Goal: Information Seeking & Learning: Check status

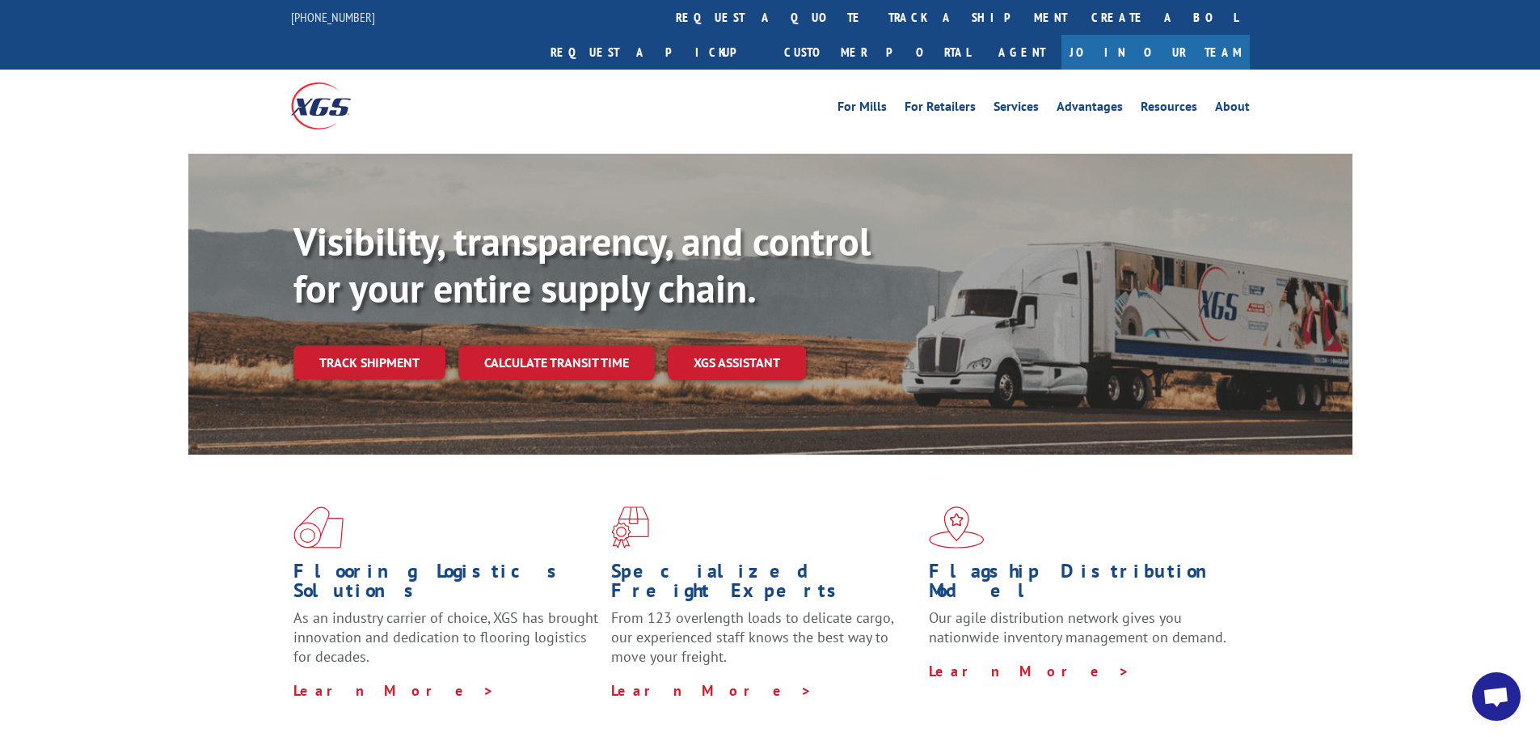
drag, startPoint x: 718, startPoint y: 13, endPoint x: 771, endPoint y: 39, distance: 58.6
click at [877, 13] on link "track a shipment" at bounding box center [978, 17] width 203 height 35
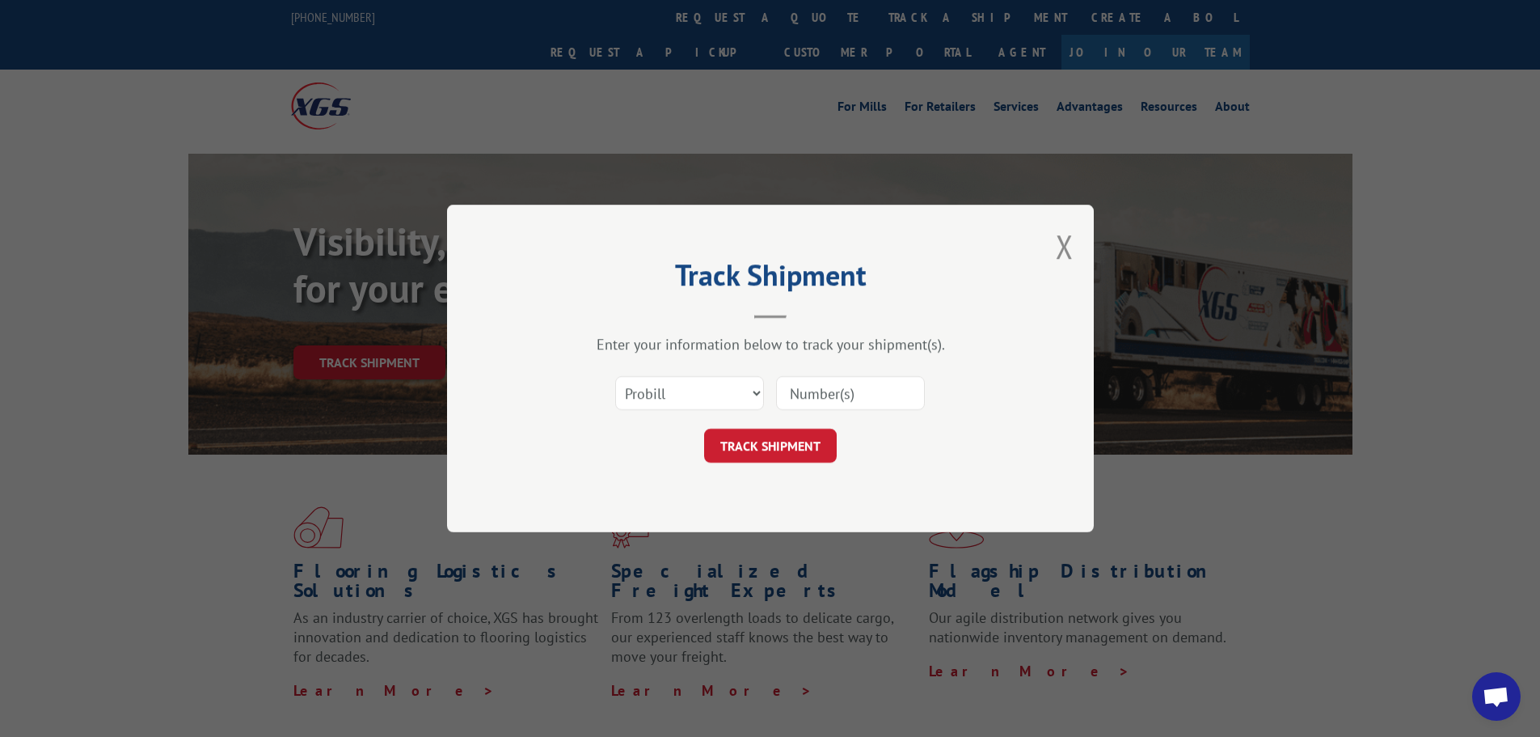
click at [830, 393] on input at bounding box center [850, 393] width 149 height 34
type input "17554592"
click button "TRACK SHIPMENT" at bounding box center [770, 446] width 133 height 34
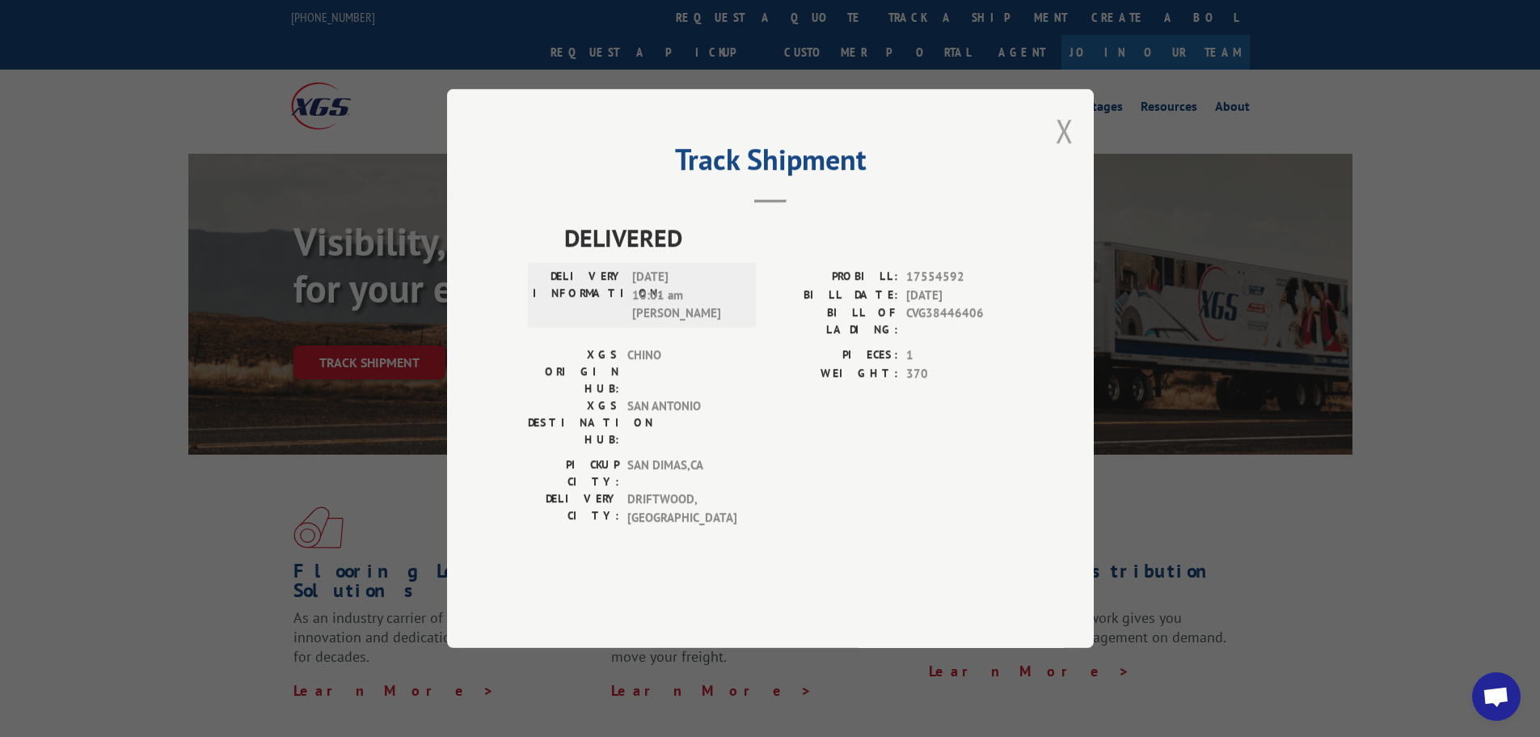
click at [1069, 152] on button "Close modal" at bounding box center [1065, 130] width 18 height 43
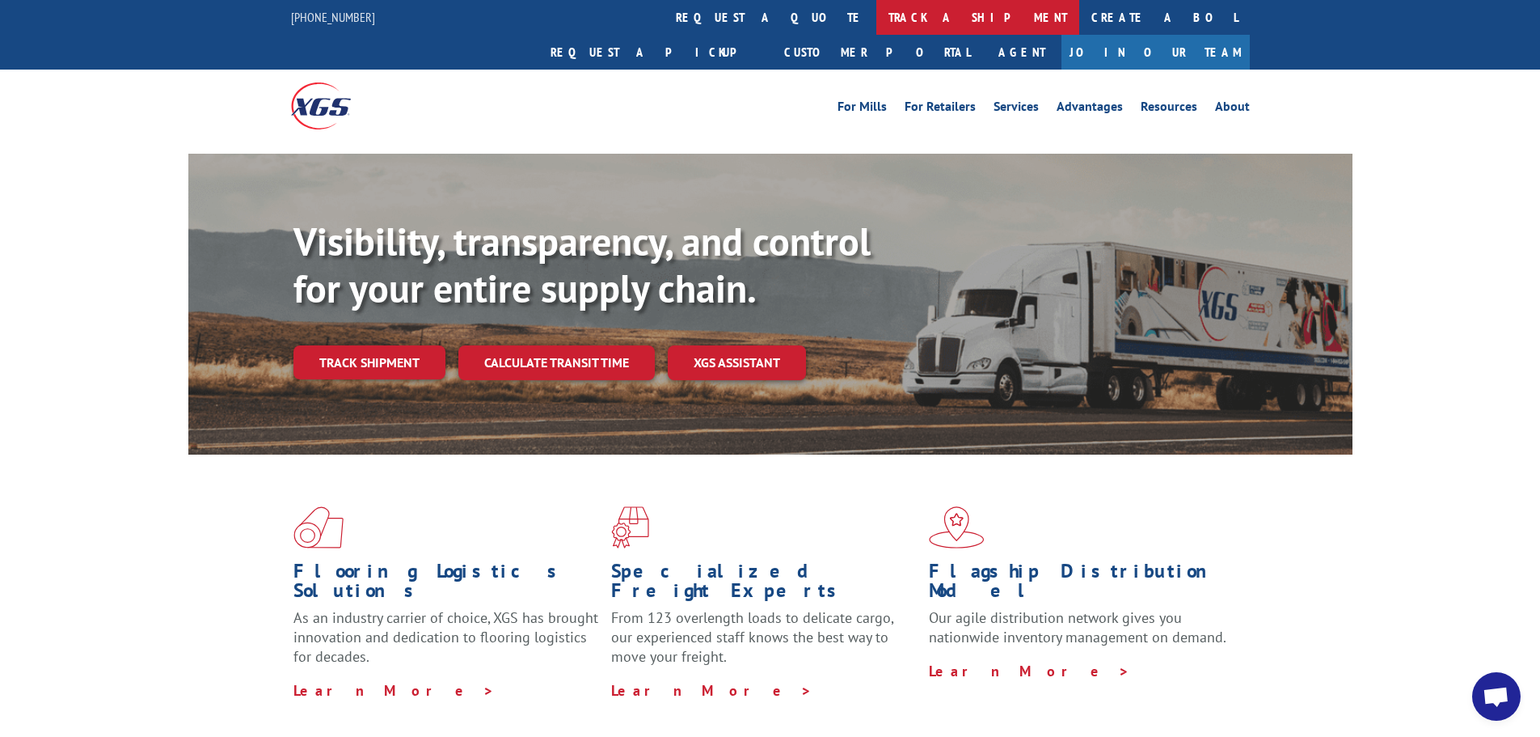
click at [877, 19] on link "track a shipment" at bounding box center [978, 17] width 203 height 35
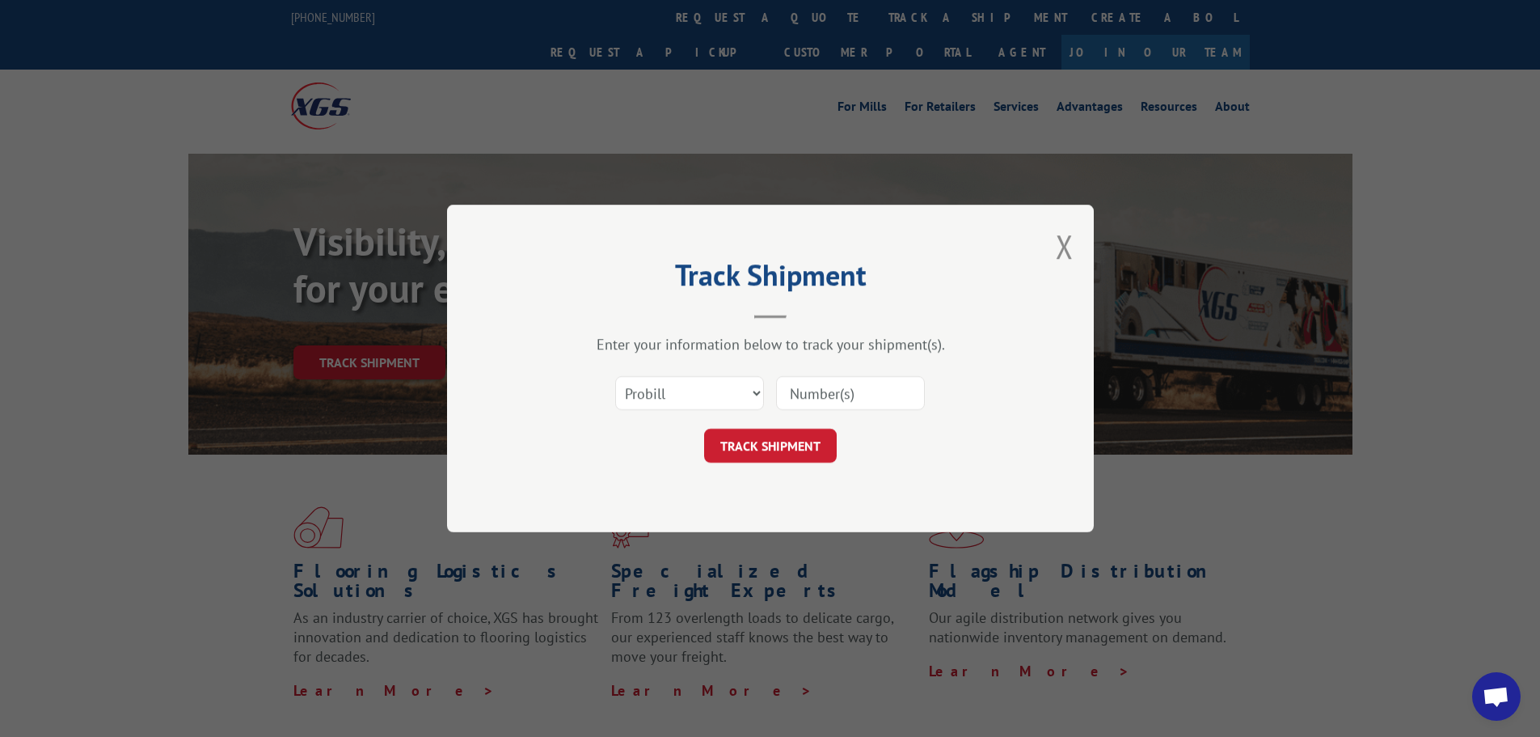
click at [831, 395] on input at bounding box center [850, 393] width 149 height 34
type input "17565767"
click button "TRACK SHIPMENT" at bounding box center [770, 446] width 133 height 34
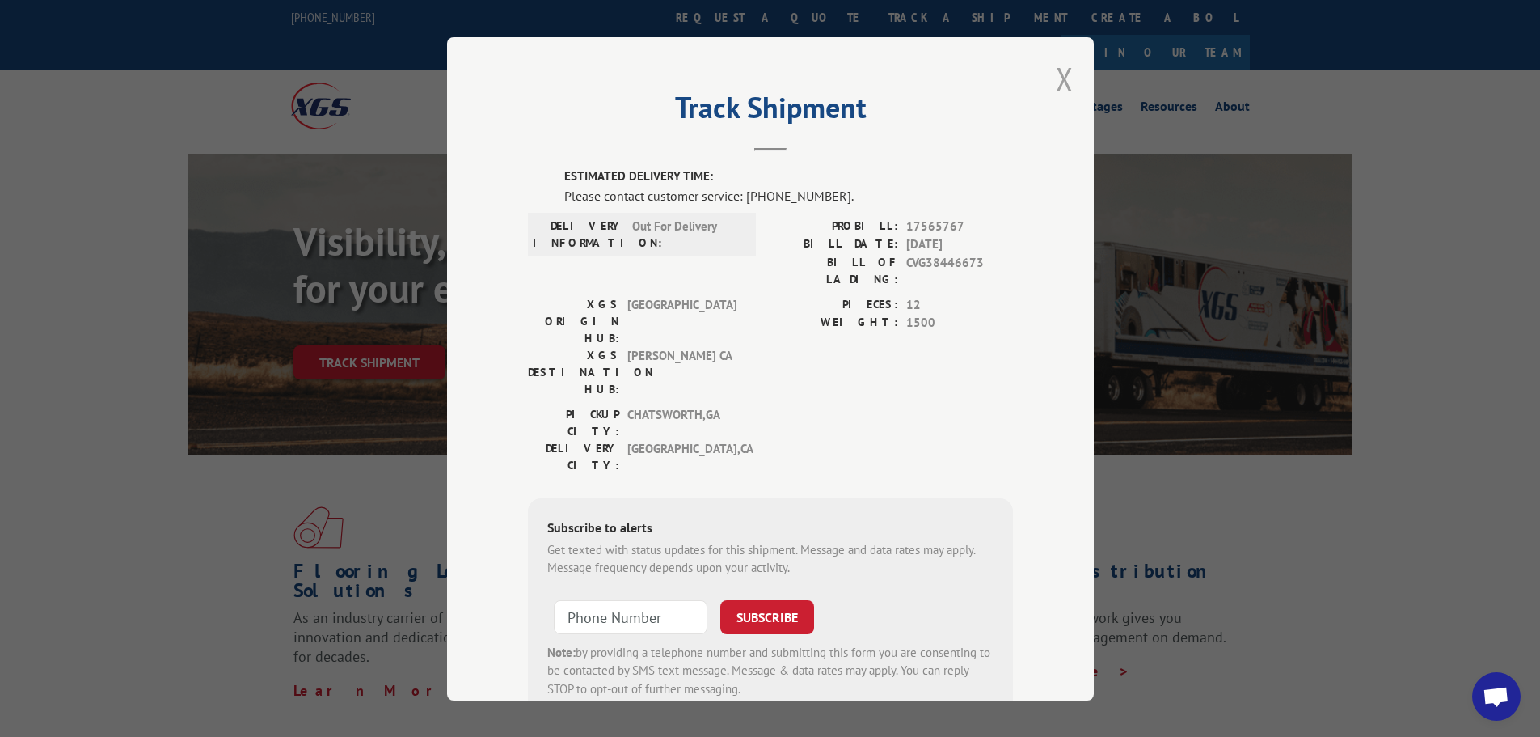
click at [1056, 71] on button "Close modal" at bounding box center [1065, 78] width 18 height 43
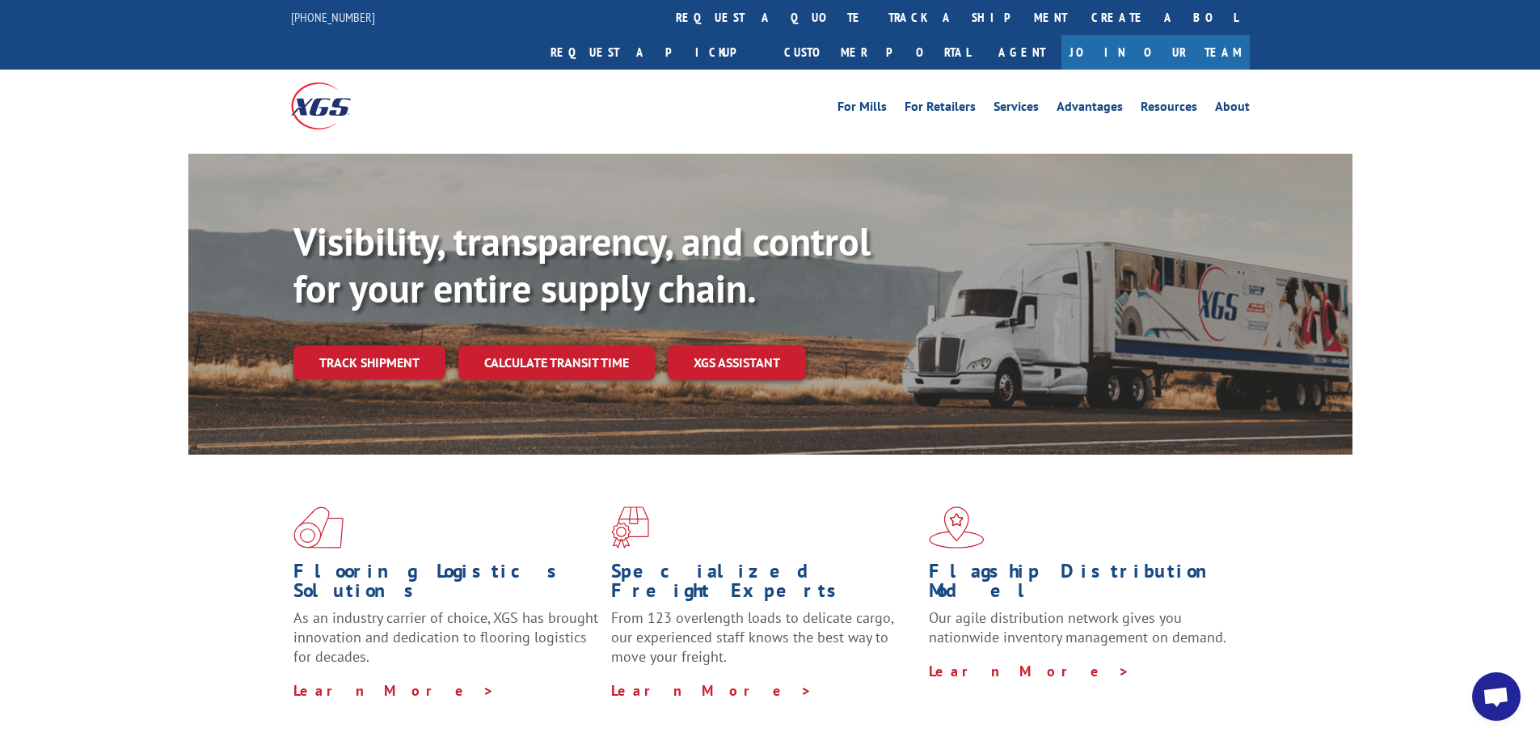
click at [877, 20] on link "track a shipment" at bounding box center [978, 17] width 203 height 35
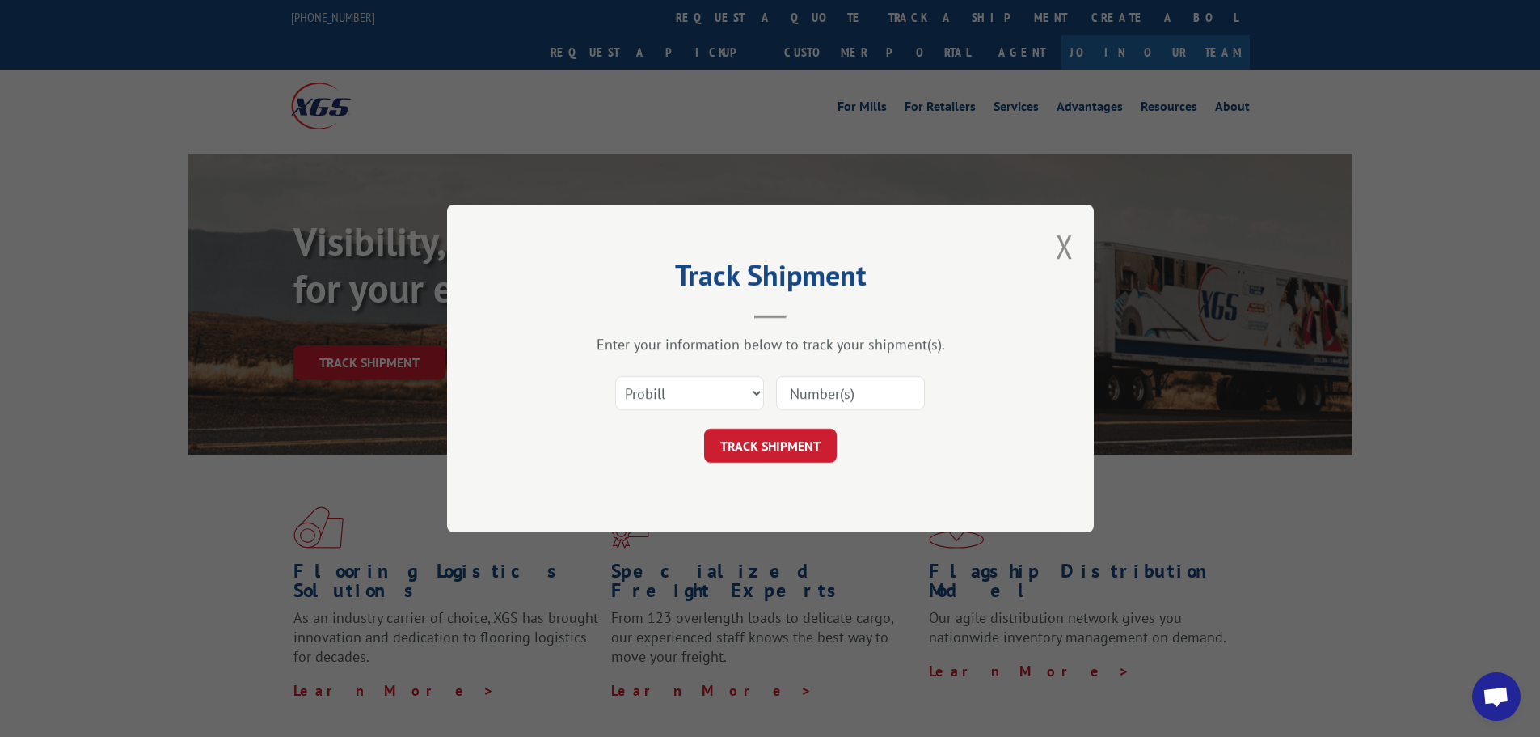
click at [823, 390] on input at bounding box center [850, 393] width 149 height 34
type input "17590461"
click button "TRACK SHIPMENT" at bounding box center [770, 446] width 133 height 34
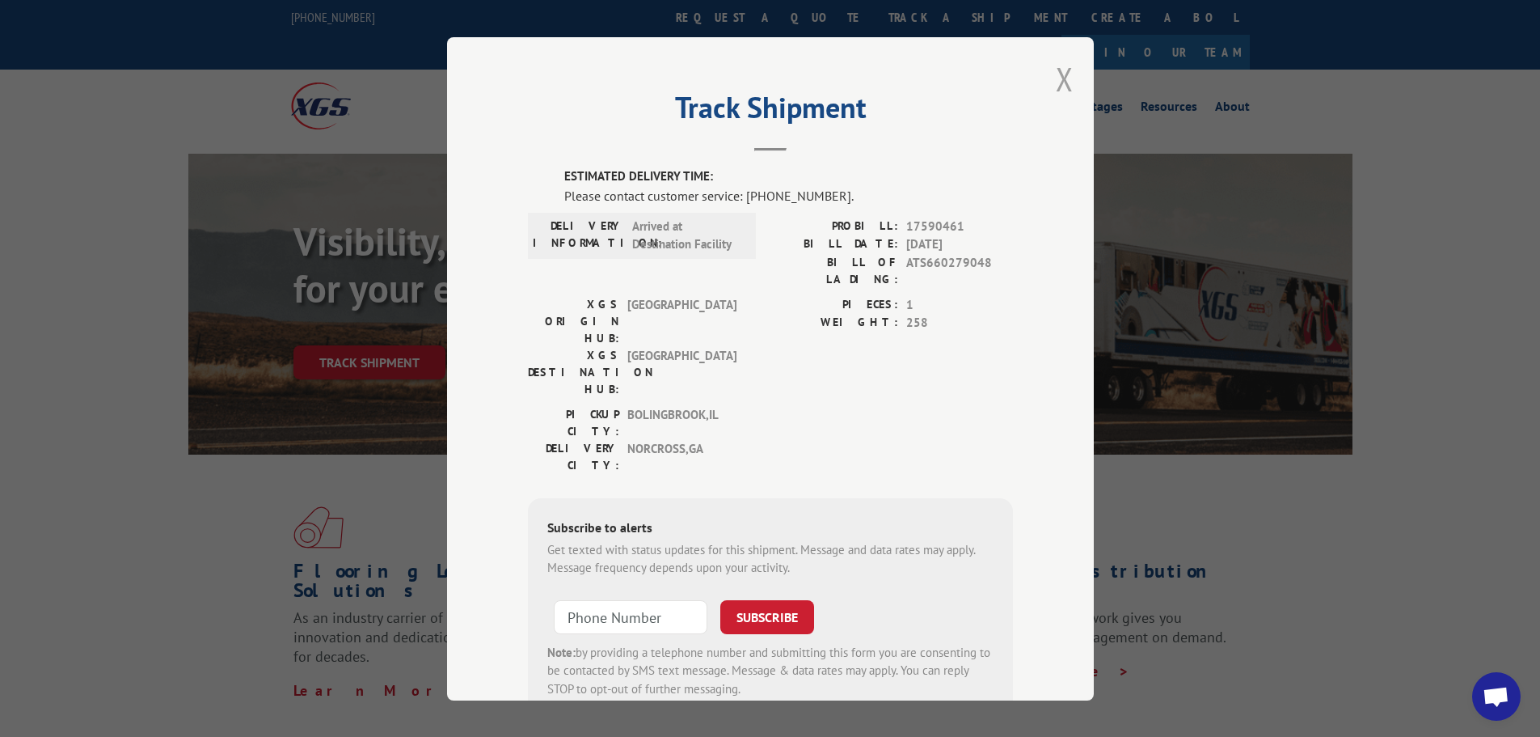
click at [1063, 74] on button "Close modal" at bounding box center [1065, 78] width 18 height 43
